Goal: Task Accomplishment & Management: Complete application form

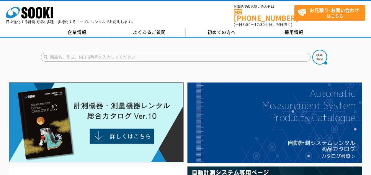
click at [138, 55] on input "text" at bounding box center [175, 57] width 269 height 9
type input "が"
type input "火山性ガス"
click at [312, 50] on button at bounding box center [319, 57] width 15 height 15
click at [77, 54] on input "火山性ガス" at bounding box center [175, 57] width 269 height 9
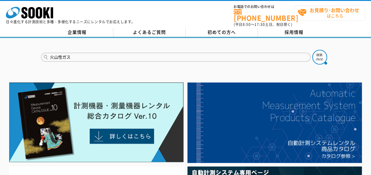
click at [333, 9] on strong "お見積り･お問い合わせ" at bounding box center [335, 9] width 50 height 7
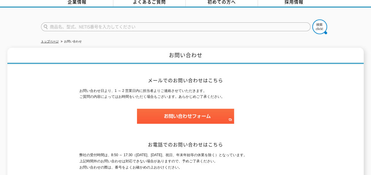
scroll to position [39, 0]
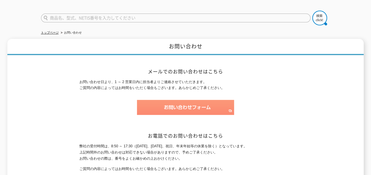
click at [171, 103] on img at bounding box center [185, 107] width 97 height 15
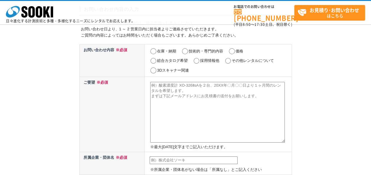
scroll to position [39, 0]
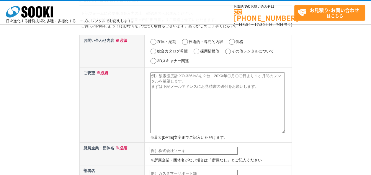
click at [236, 42] on label "価格" at bounding box center [239, 42] width 8 height 4
click at [235, 42] on input "価格" at bounding box center [231, 42] width 7 height 6
radio input "true"
click at [196, 73] on textarea at bounding box center [217, 103] width 135 height 61
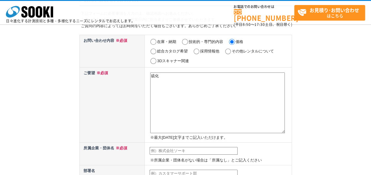
type textarea "硫"
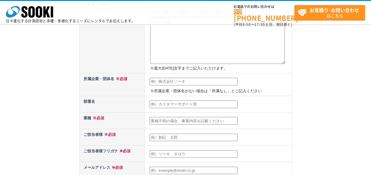
scroll to position [118, 0]
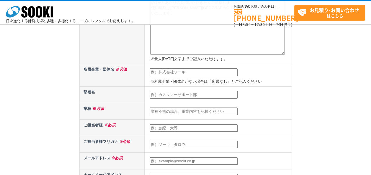
type textarea "オダログロガー　SL-H2S-50 の1ヶ月あたりの見積いただきたくご連絡しました。 使用場所は福島市内です。宜しくお願いいたします。"
click at [171, 69] on input "text" at bounding box center [194, 72] width 88 height 8
type input "あ"
type input "㈱レンタルのニッケン"
type input "レンタル"
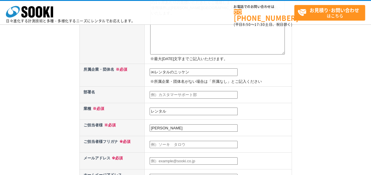
type input "伊崎"
type input "イザキ"
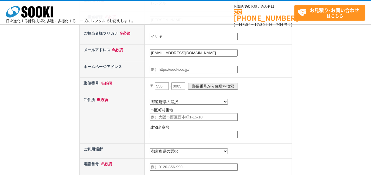
scroll to position [236, 0]
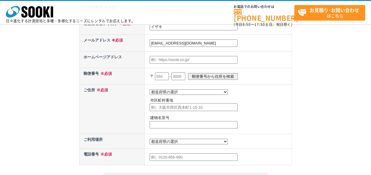
type input "izaki-hajime@rental.co.jp"
click at [166, 76] on input "text" at bounding box center [162, 77] width 14 height 8
type input "960"
type input "0231"
click at [201, 73] on input "郵便番号から住所を検索" at bounding box center [213, 76] width 50 height 7
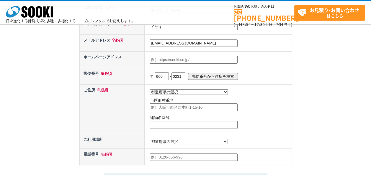
select select "7"
type input "福島市飯坂町平野"
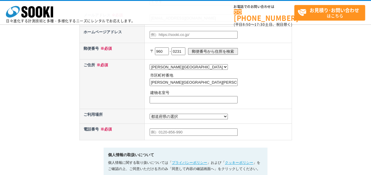
scroll to position [275, 0]
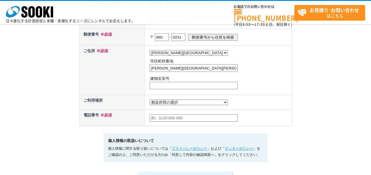
click at [158, 100] on select "都道府県の選択 利用場所未定 北海道 青森県 岩手県 宮城県 秋田県 山形県 福島県 茨城県 栃木県 群馬県 埼玉県 千葉県 東京都 神奈川県 新潟県 富山県…" at bounding box center [189, 103] width 78 height 6
select select "7"
click at [150, 100] on select "都道府県の選択 利用場所未定 北海道 青森県 岩手県 宮城県 秋田県 山形県 福島県 茨城県 栃木県 群馬県 埼玉県 千葉県 東京都 神奈川県 新潟県 富山県…" at bounding box center [189, 103] width 78 height 6
click at [167, 119] on input "text" at bounding box center [194, 118] width 88 height 8
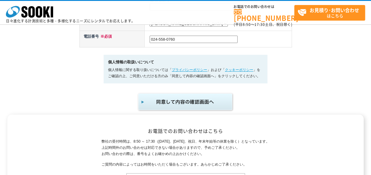
type input "024-558-0760"
click at [175, 103] on img "submit" at bounding box center [185, 101] width 97 height 19
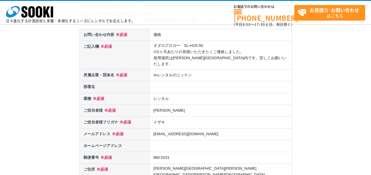
scroll to position [157, 0]
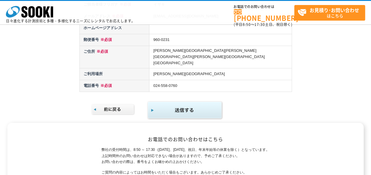
click at [199, 101] on img "submit" at bounding box center [185, 110] width 76 height 19
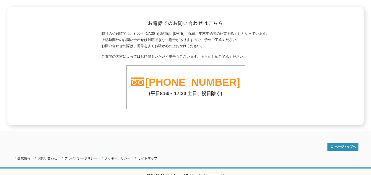
scroll to position [168, 0]
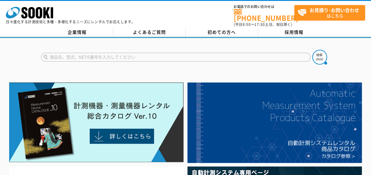
click at [86, 55] on input "text" at bounding box center [175, 57] width 269 height 9
type input "硫化水素"
click at [312, 50] on button at bounding box center [319, 57] width 15 height 15
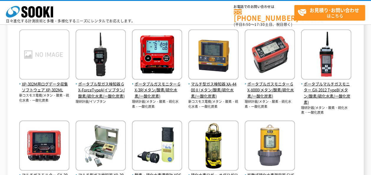
scroll to position [315, 0]
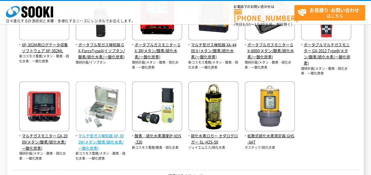
click at [99, 140] on span "マルチ型ガス検知器 XP-302M(メタン/酸素/硫化水素/一酸化炭素)" at bounding box center [101, 142] width 50 height 18
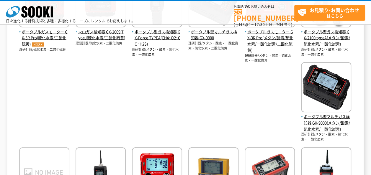
scroll to position [0, 0]
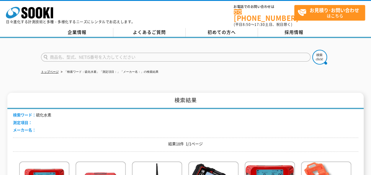
click at [132, 53] on input "text" at bounding box center [175, 57] width 269 height 9
type input "Ⅱ"
type input "荷"
type input "二酸化硫黄"
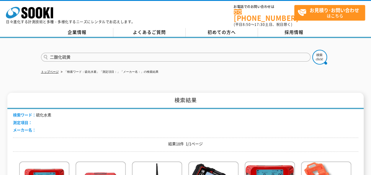
click at [312, 50] on button at bounding box center [319, 57] width 15 height 15
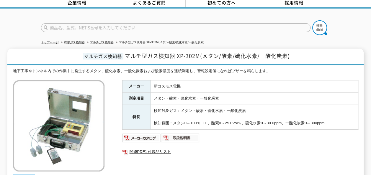
scroll to position [39, 0]
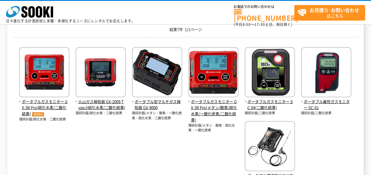
scroll to position [78, 0]
